Goal: Task Accomplishment & Management: Manage account settings

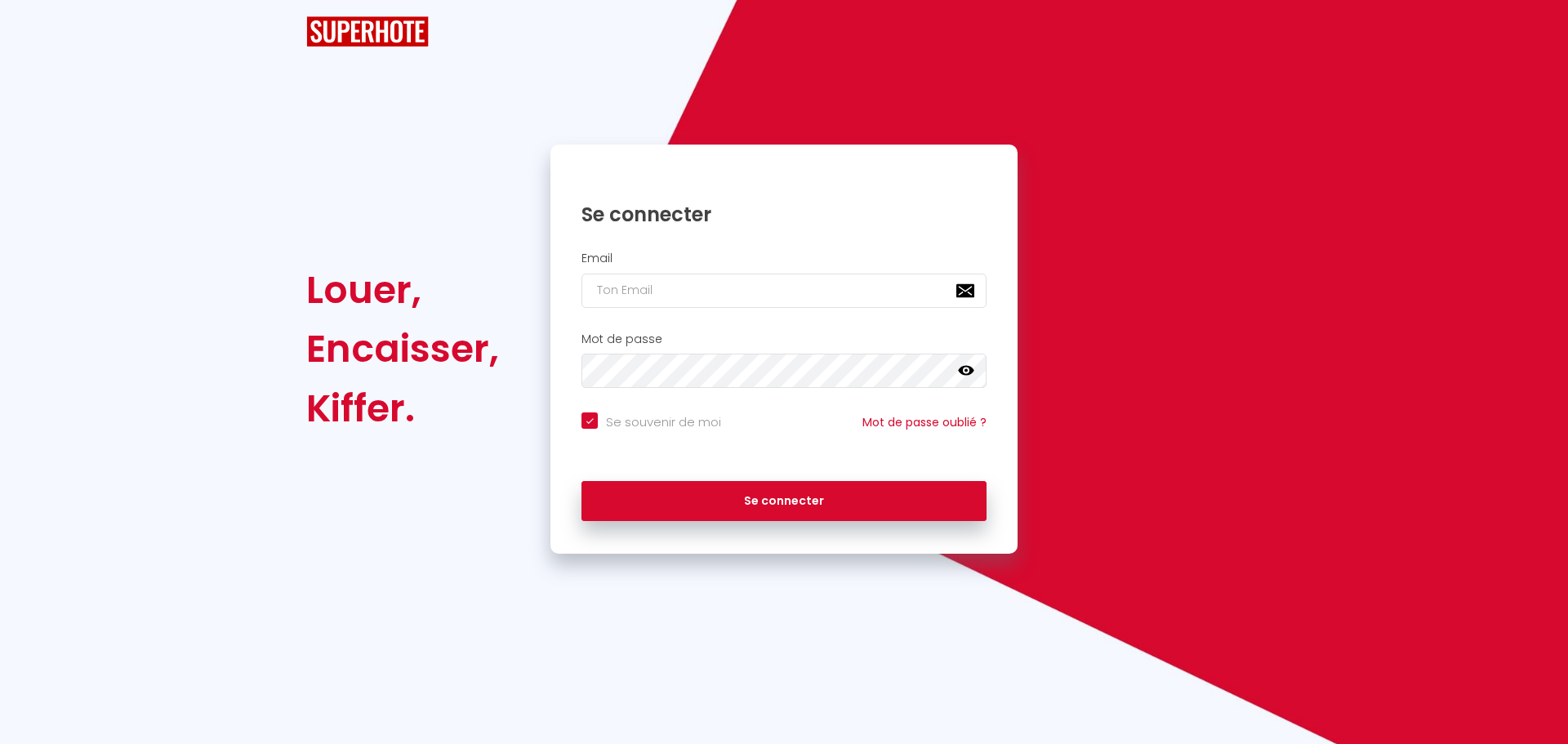
checkbox input "true"
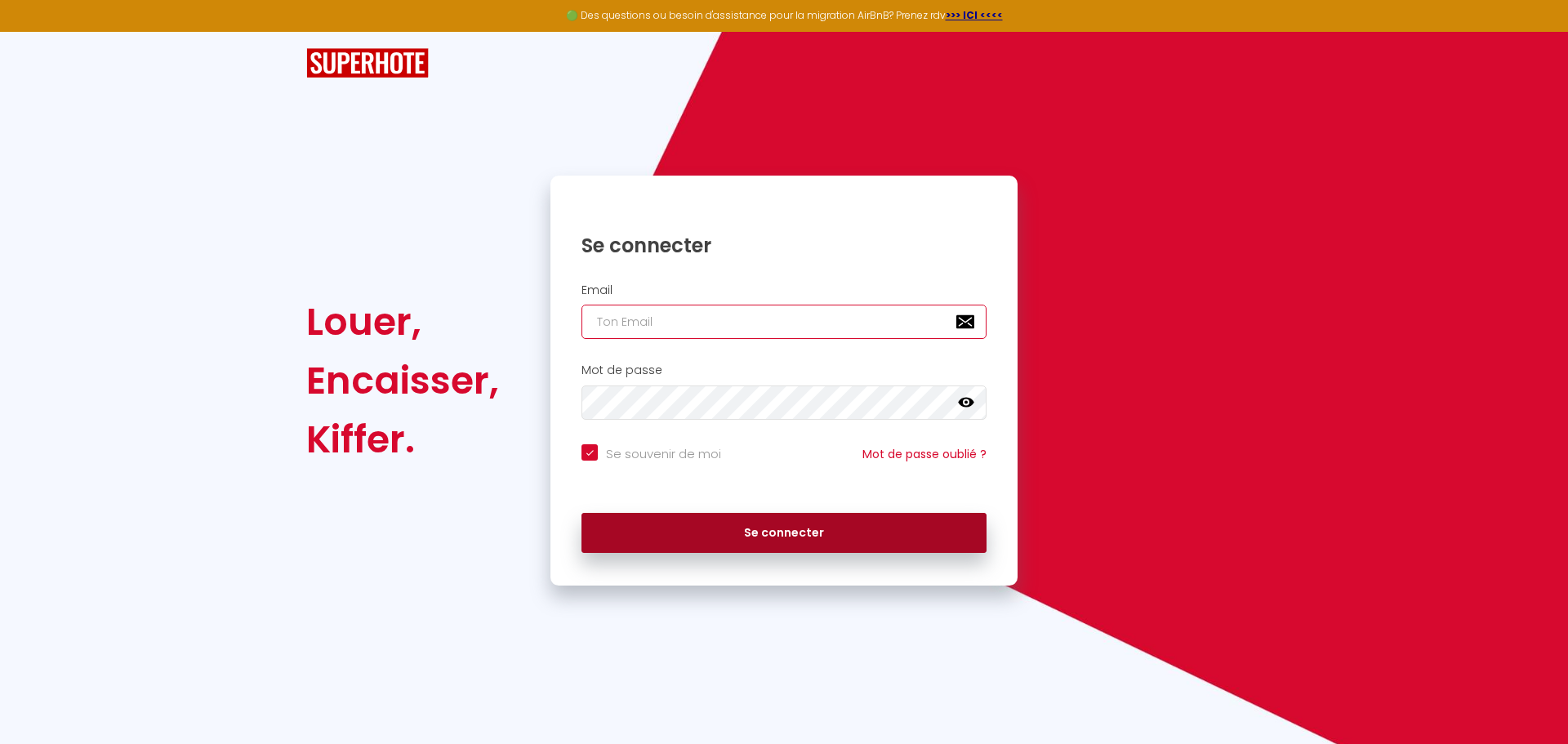
type input "[PERSON_NAME][EMAIL_ADDRESS][PERSON_NAME][DOMAIN_NAME]"
click at [703, 543] on button "Se connecter" at bounding box center [784, 533] width 405 height 41
checkbox input "true"
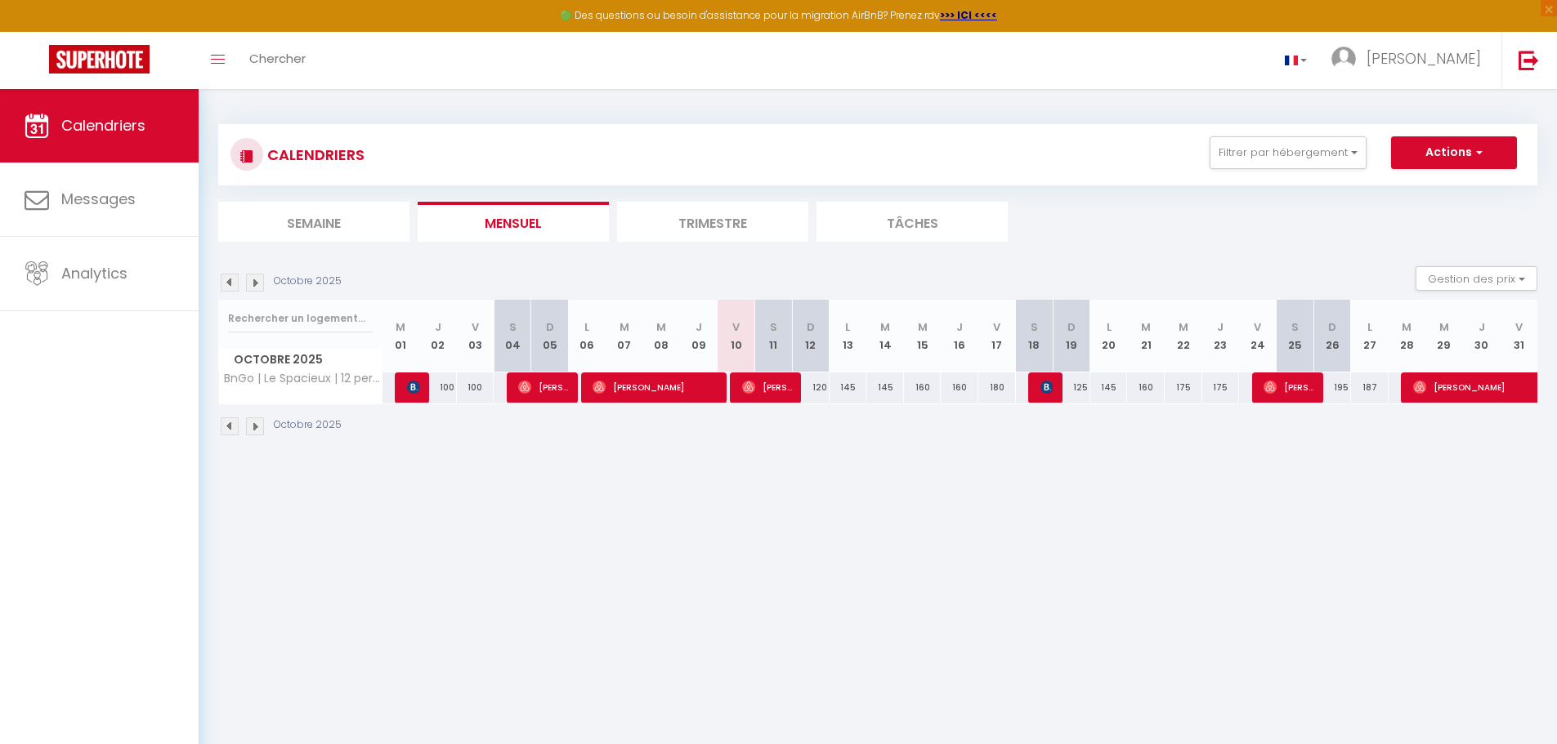
click at [780, 227] on li "Trimestre" at bounding box center [712, 222] width 191 height 40
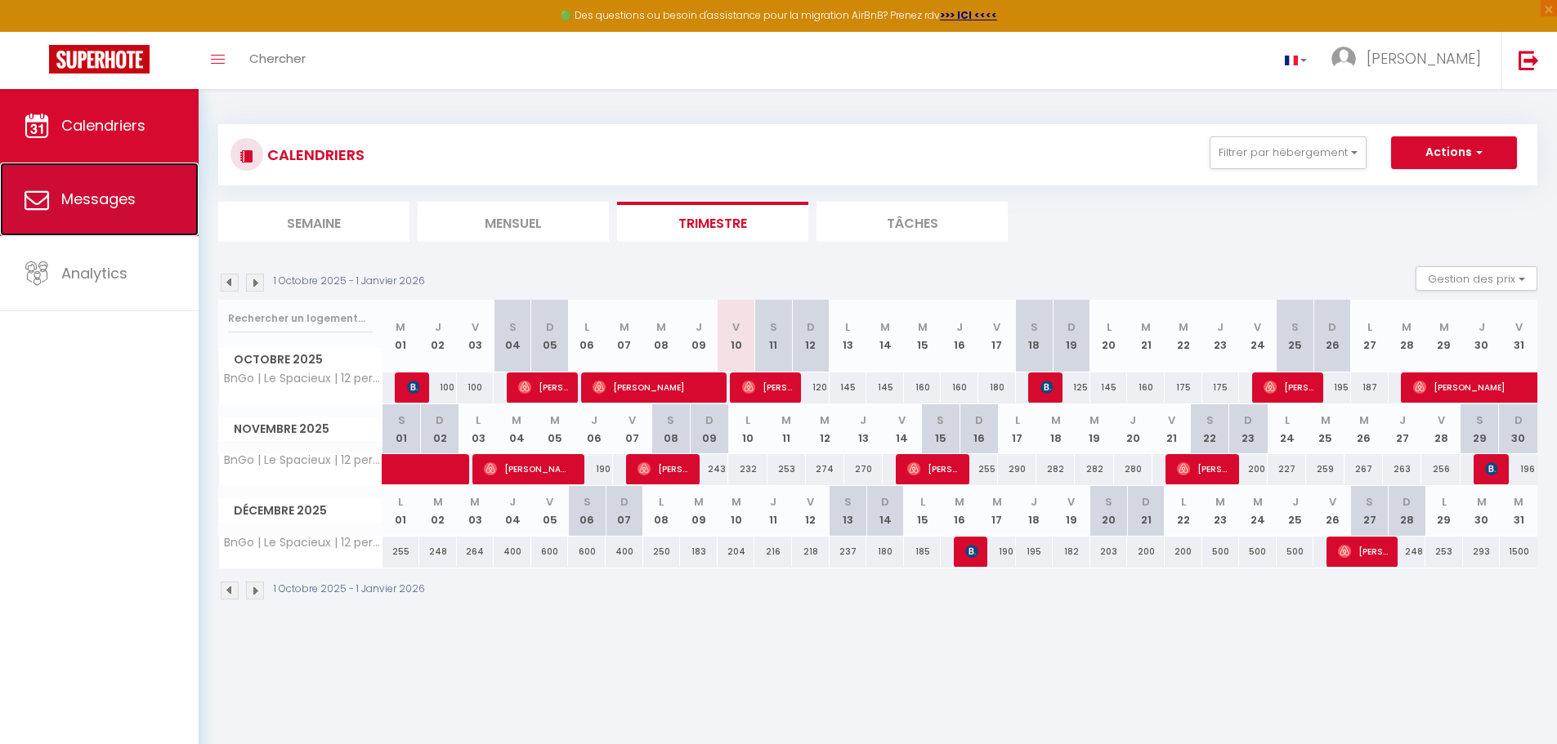
click at [91, 178] on link "Messages" at bounding box center [99, 200] width 199 height 74
select select "message"
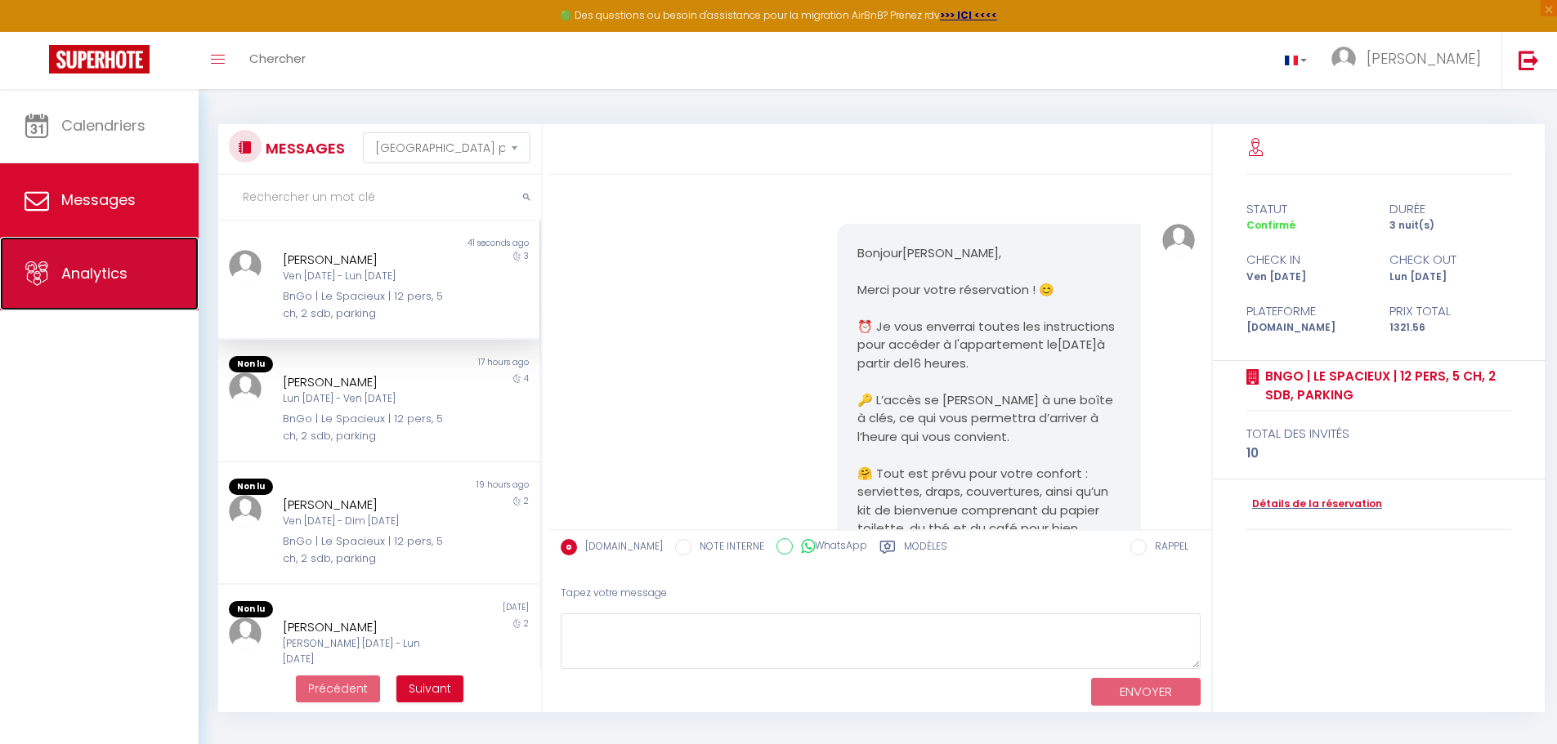
click at [65, 267] on span "Analytics" at bounding box center [94, 273] width 66 height 20
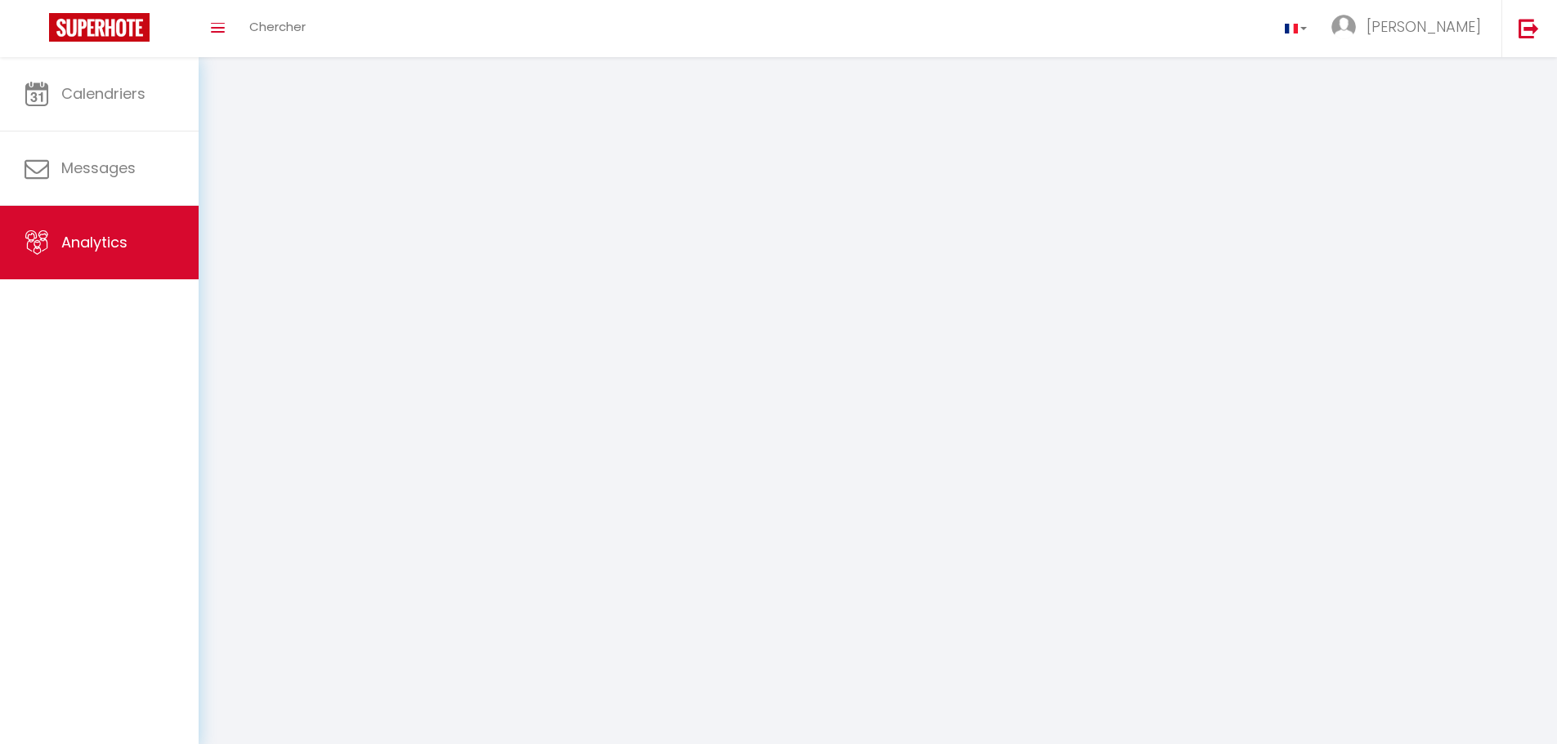
select select "2025"
select select "10"
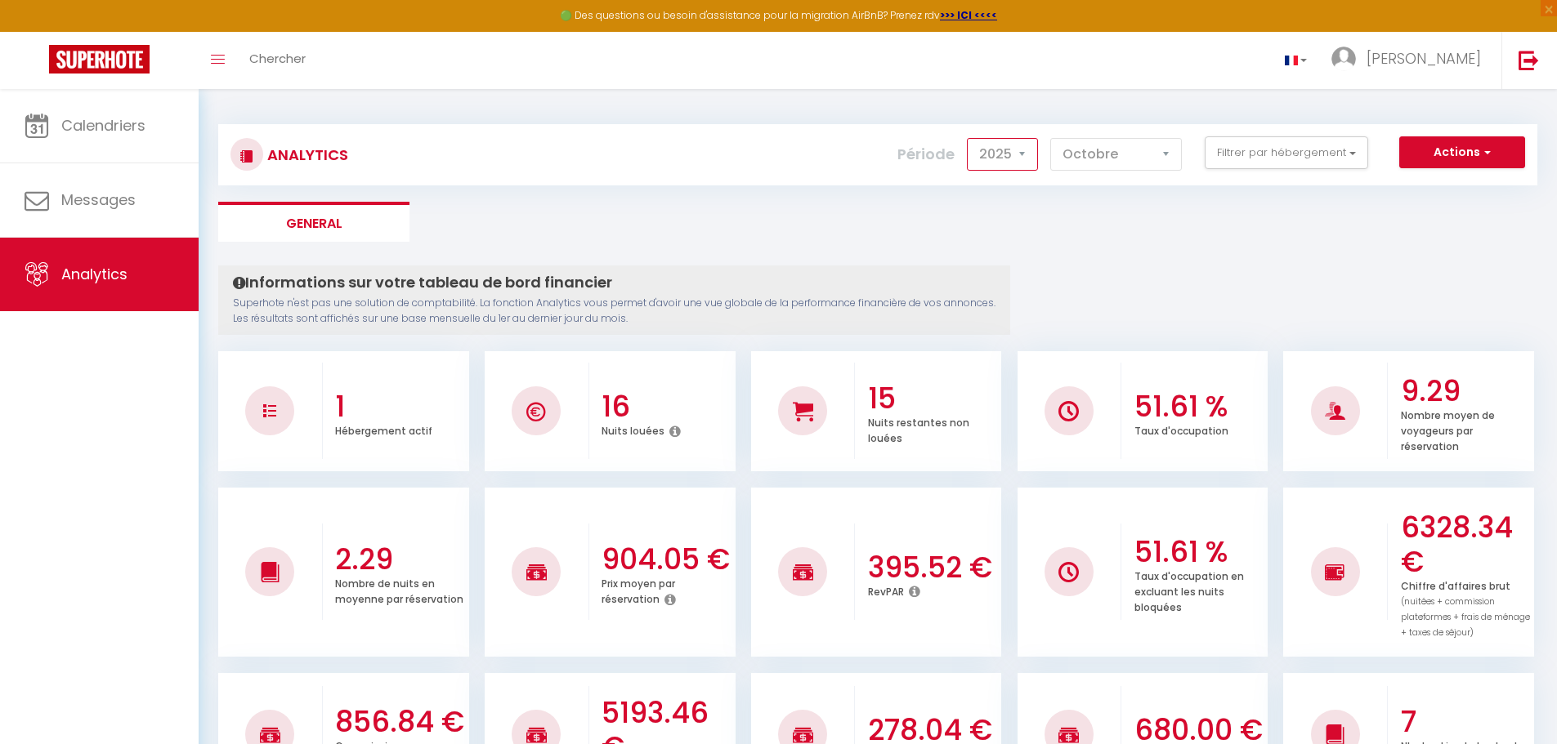
click at [988, 169] on select "2014 2015 2016 2017 2018 2019 2020 2021 2022 2023 2024 2025 2026 2027" at bounding box center [1002, 154] width 71 height 33
select select "2026"
click at [968, 138] on select "2014 2015 2016 2017 2018 2019 2020 2021 2022 2023 2024 2025 2026 2027" at bounding box center [1002, 154] width 71 height 33
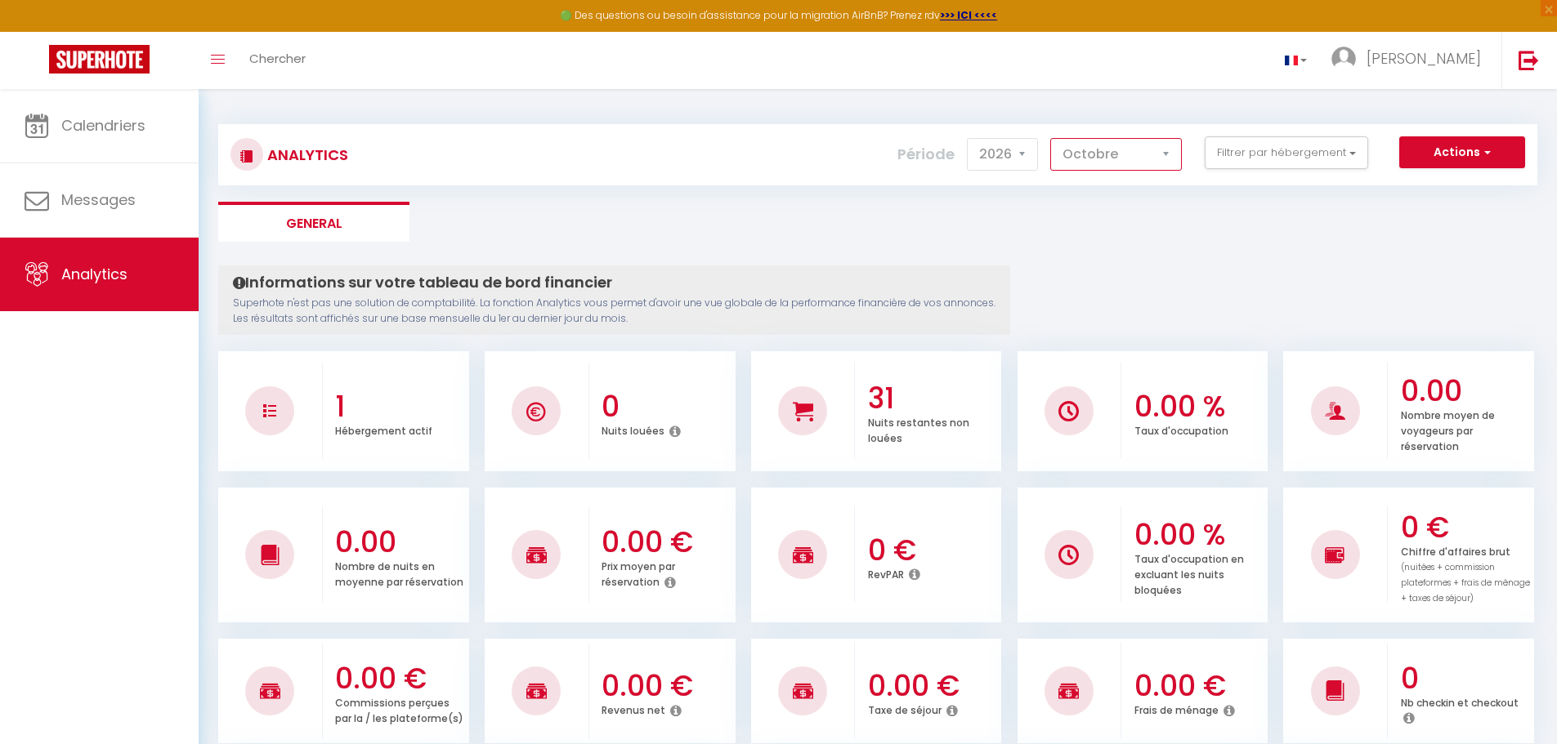
click at [1093, 163] on select "[PERSON_NAME] Mars [PERSON_NAME] Juin Juillet Août Septembre Octobre Novembre D…" at bounding box center [1116, 154] width 132 height 33
select select "1"
click at [1051, 138] on select "[PERSON_NAME] Mars [PERSON_NAME] Juin Juillet Août Septembre Octobre Novembre D…" at bounding box center [1116, 154] width 132 height 33
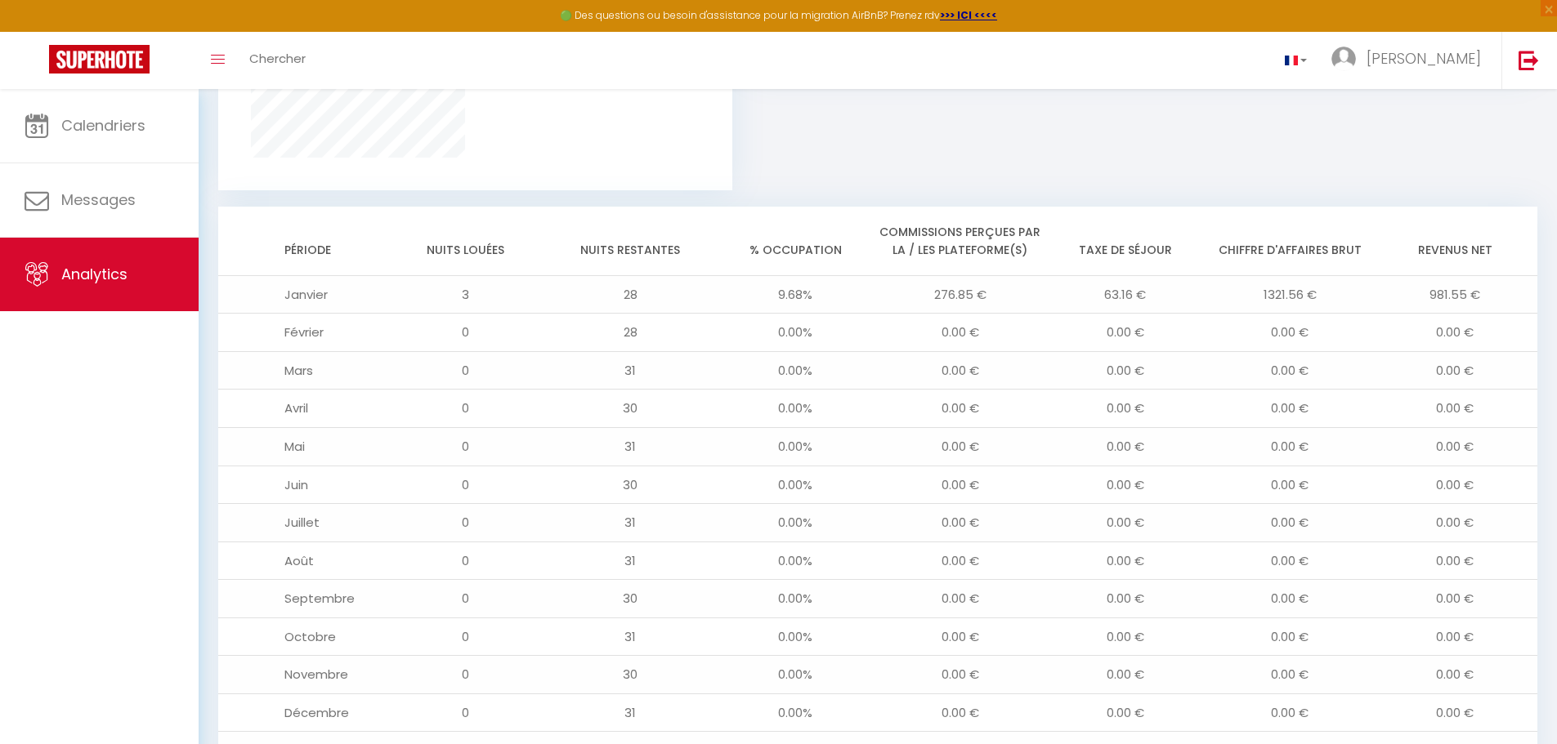
scroll to position [1260, 0]
